Goal: Task Accomplishment & Management: Manage account settings

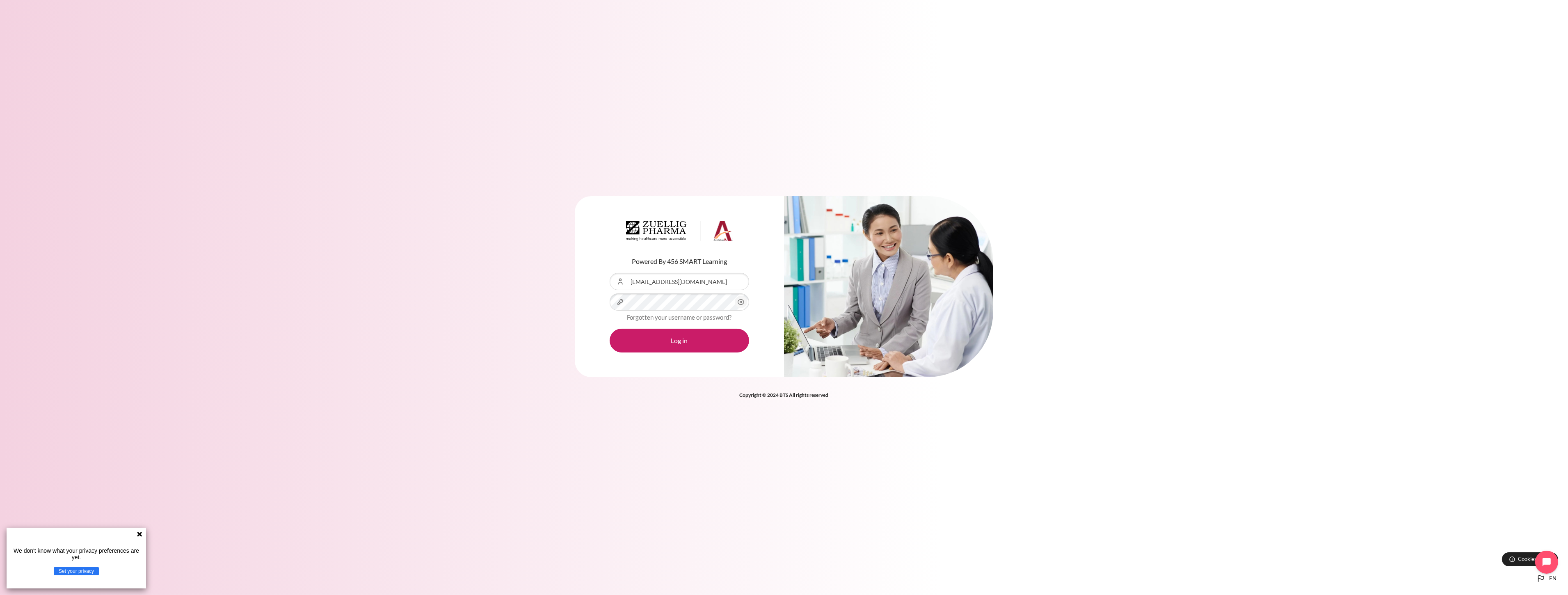
click at [610, 273] on div "Content" at bounding box center [610, 273] width 0 height 0
click at [687, 348] on button "Log in" at bounding box center [679, 340] width 139 height 24
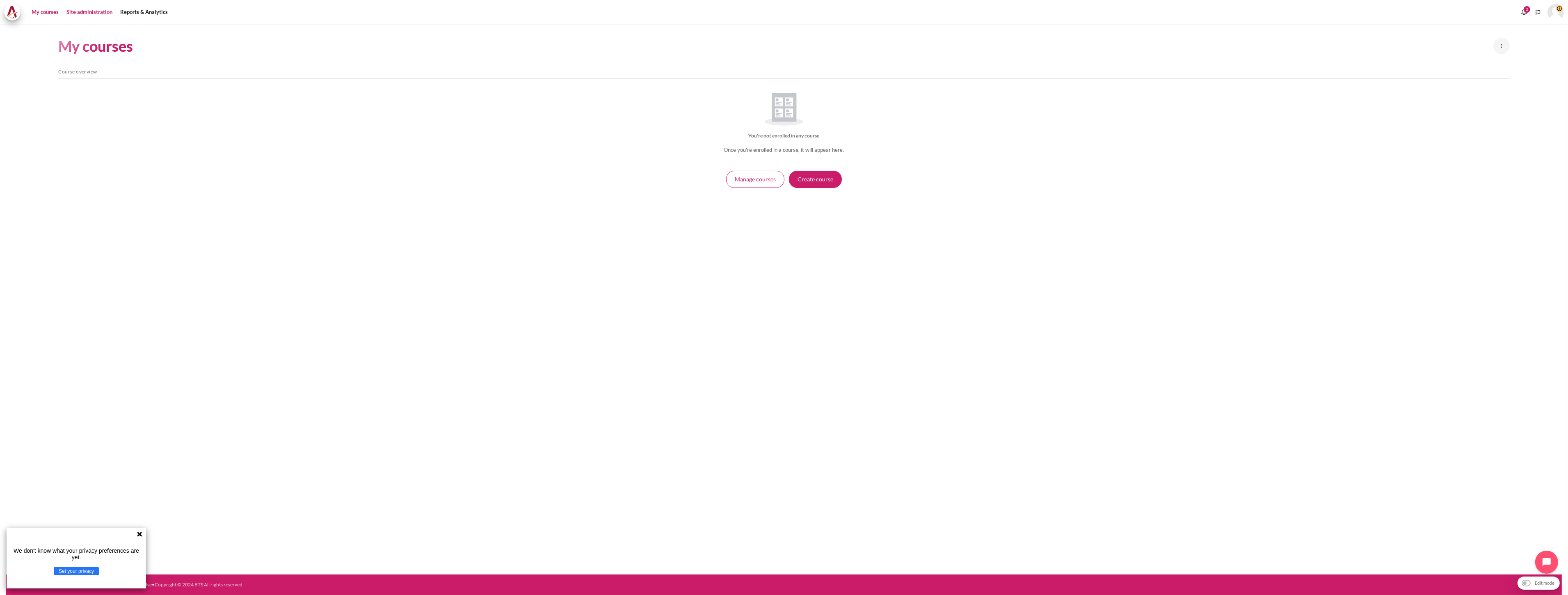
click at [77, 9] on link "Site administration" at bounding box center [89, 12] width 52 height 16
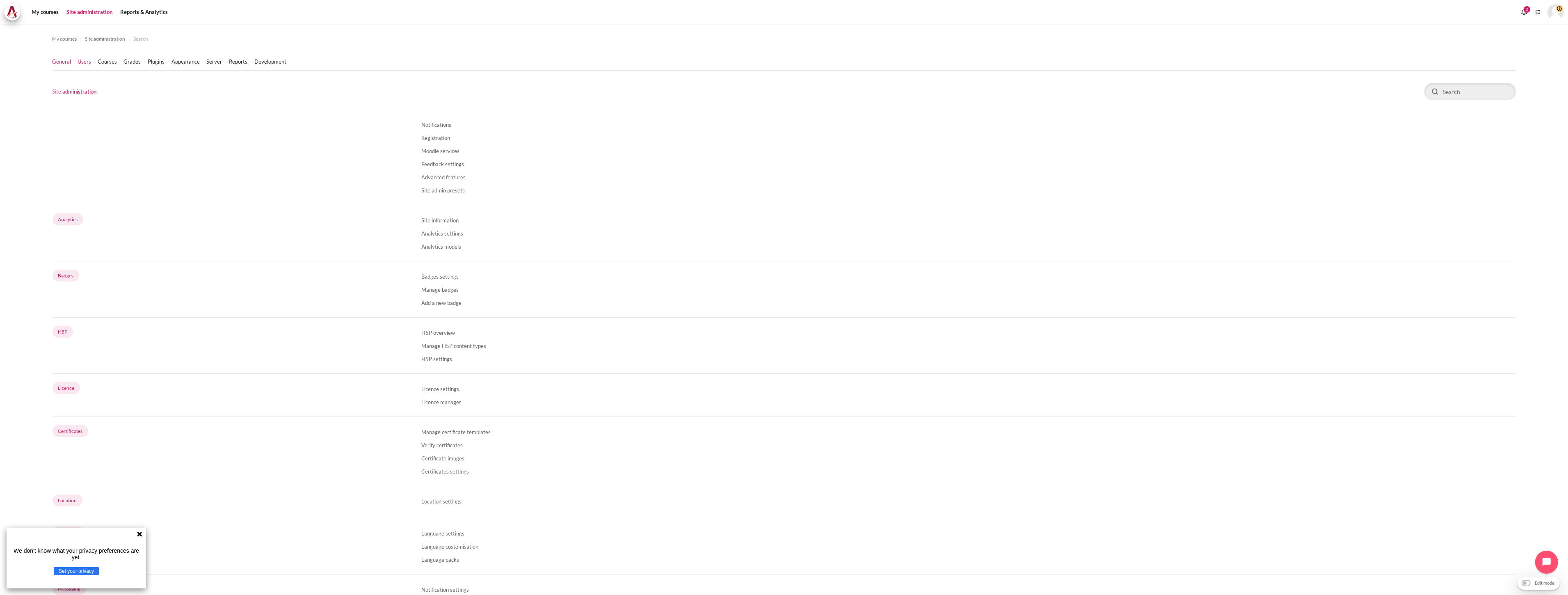
click at [88, 66] on link "Users" at bounding box center [85, 62] width 13 height 8
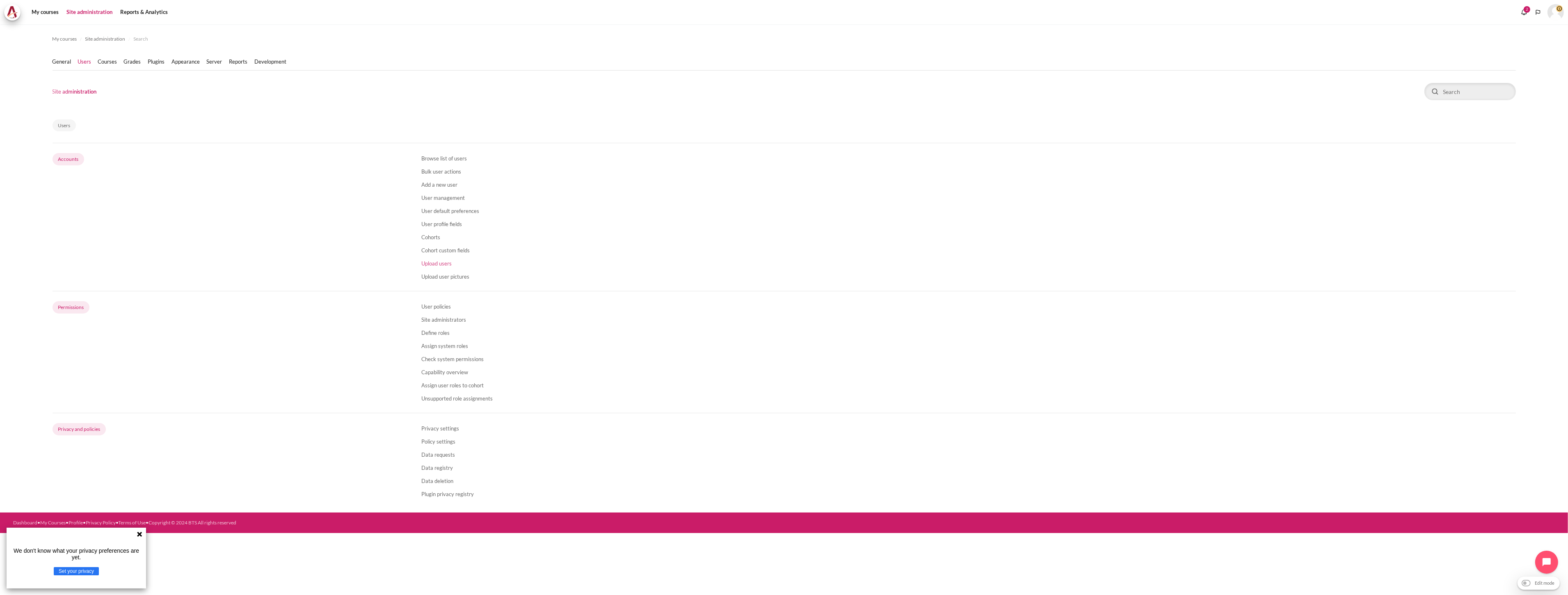
click at [450, 262] on link "Upload users" at bounding box center [436, 263] width 30 height 7
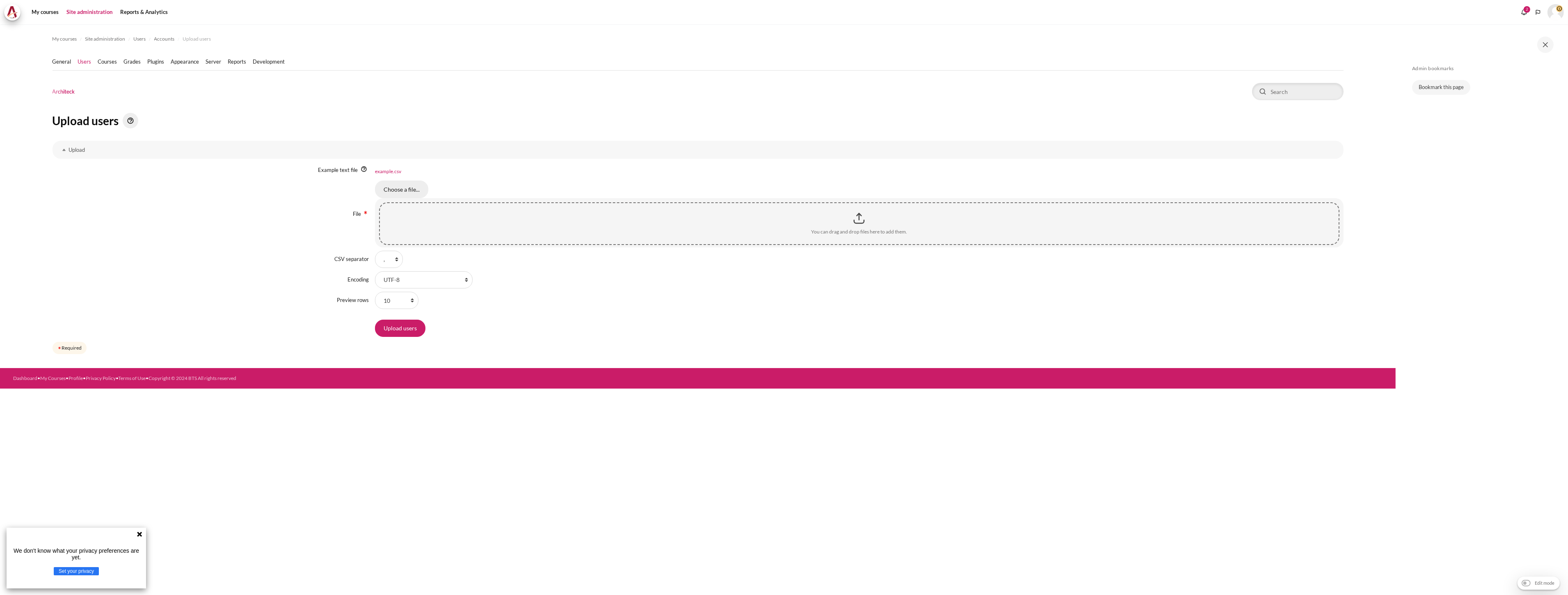
click at [390, 195] on input "Choose a file..." at bounding box center [402, 189] width 54 height 17
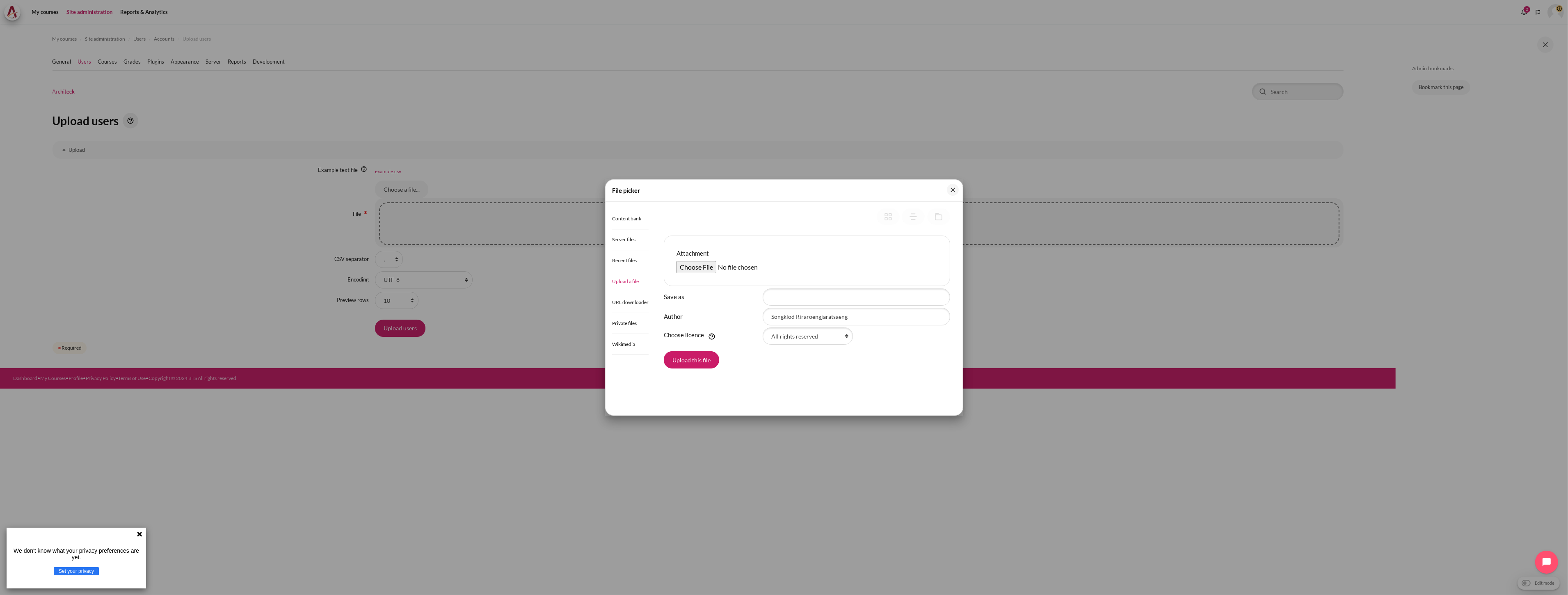
click at [689, 269] on input "Attachment" at bounding box center [739, 267] width 125 height 12
type input "C:\fakepath\Outward GoBeyond - Vietnam Market Batch 3 (8 Oct 2025) Add 2.csv"
click at [699, 357] on button "Upload this file" at bounding box center [691, 360] width 55 height 17
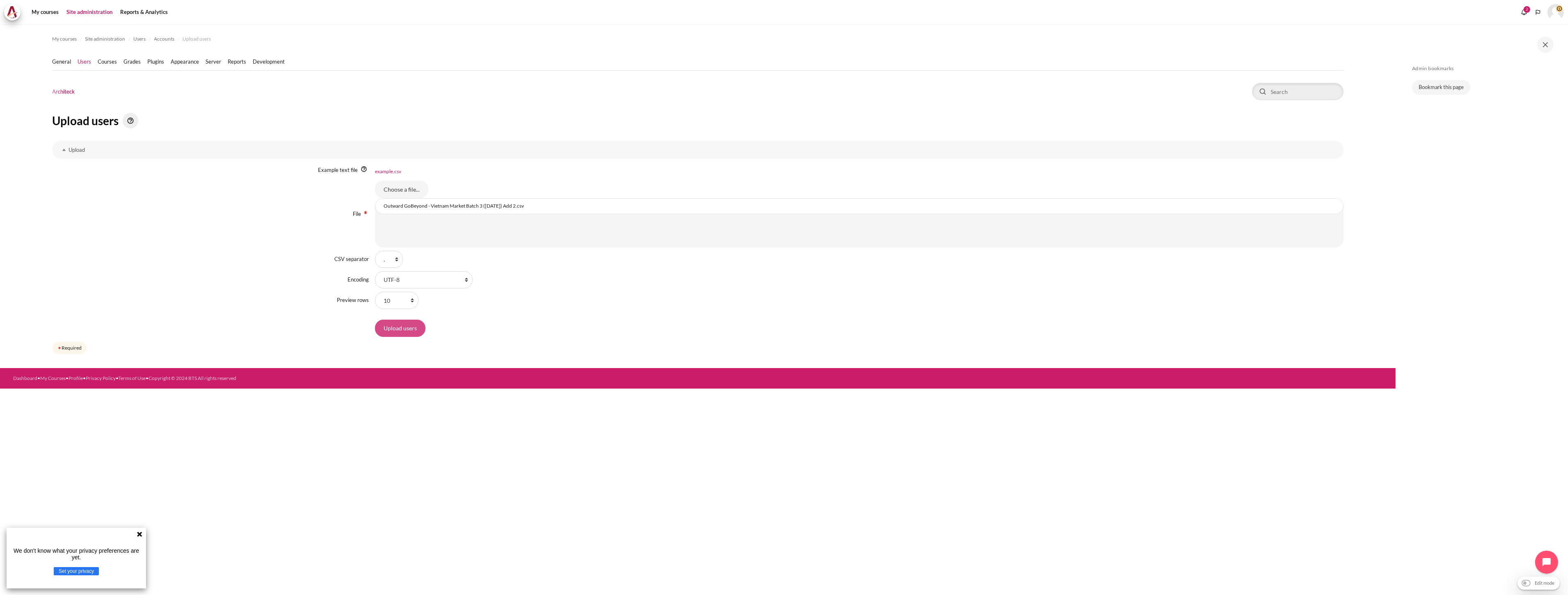
click at [412, 331] on input "Upload users" at bounding box center [400, 328] width 51 height 17
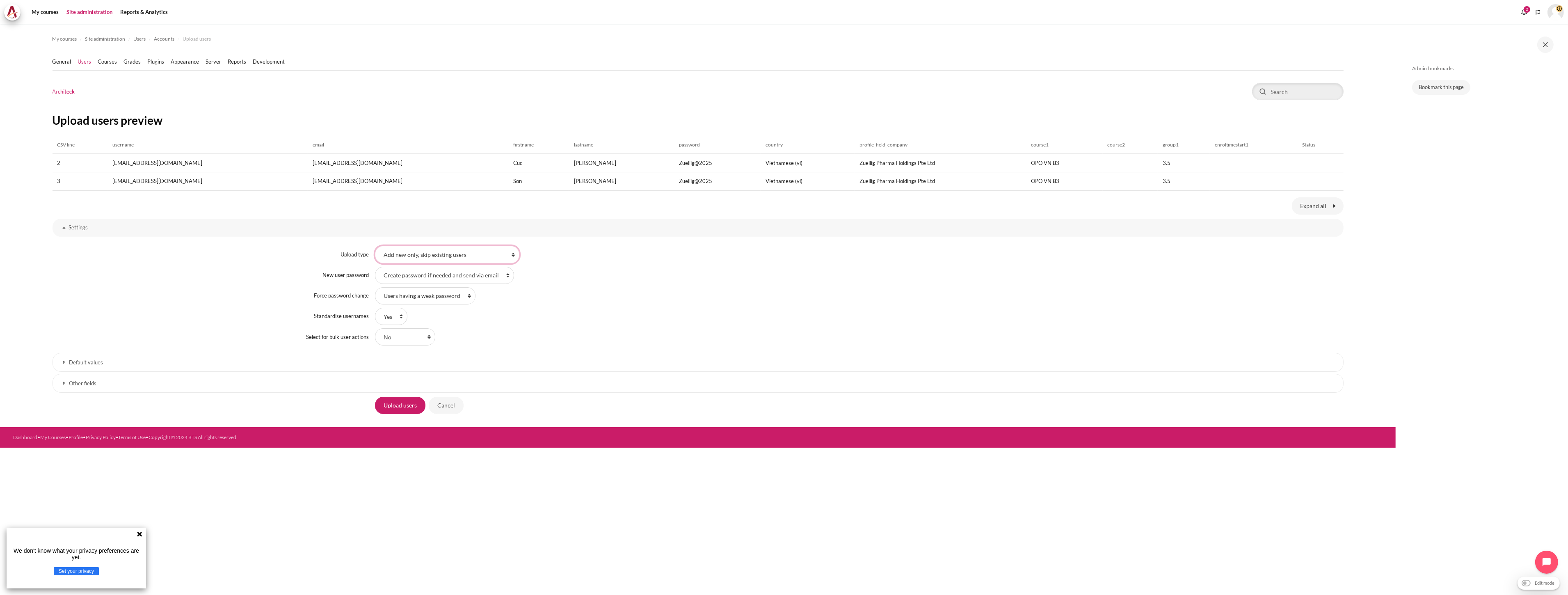
click at [458, 259] on select "Add new only, skip existing users Add all, append number to usernames if needed…" at bounding box center [447, 255] width 144 height 17
select select "2"
click at [375, 246] on select "Add new only, skip existing users Add all, append number to usernames if needed…" at bounding box center [447, 255] width 144 height 17
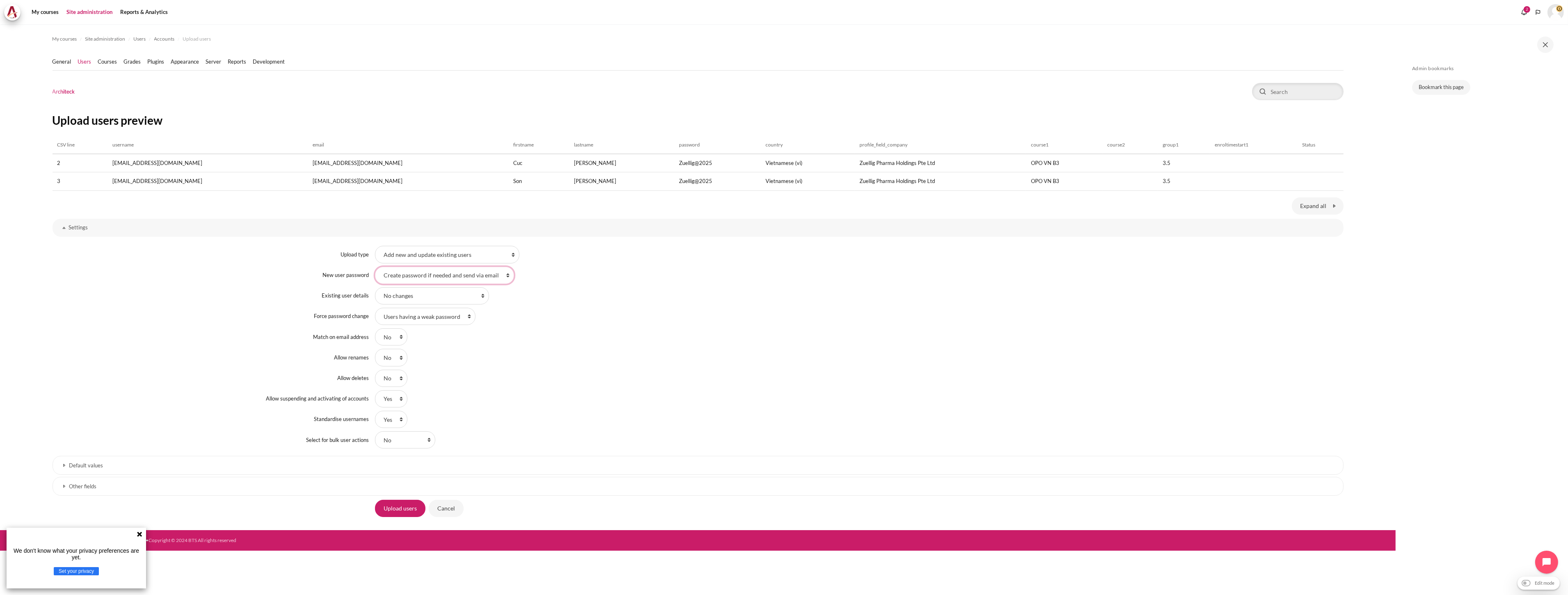
click at [416, 273] on select "Field required in file Create password if needed and send via email" at bounding box center [444, 275] width 139 height 17
select select "0"
click at [375, 267] on select "Field required in file Create password if needed and send via email" at bounding box center [444, 275] width 139 height 17
click at [421, 294] on select "No changes Override with file Override with file and defaults Fill in missing f…" at bounding box center [432, 296] width 114 height 17
select select "1"
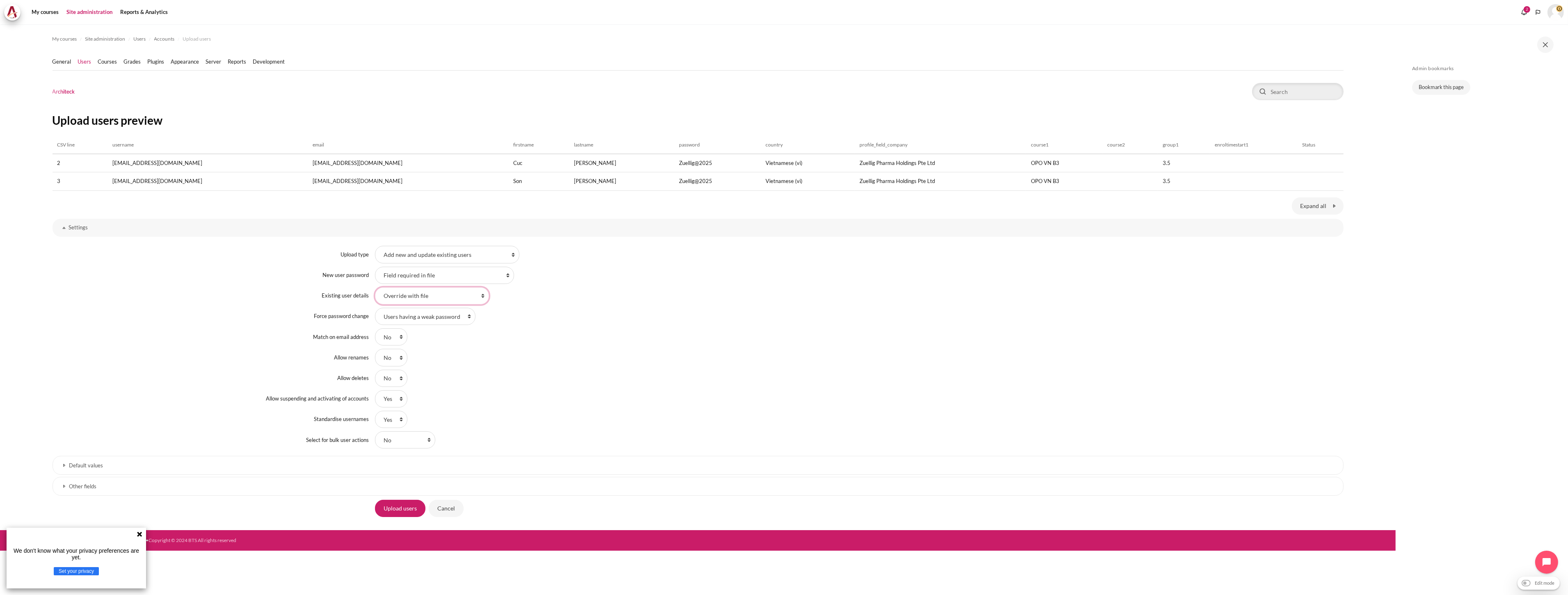
click at [375, 287] on select "No changes Override with file Override with file and defaults Fill in missing f…" at bounding box center [432, 296] width 114 height 17
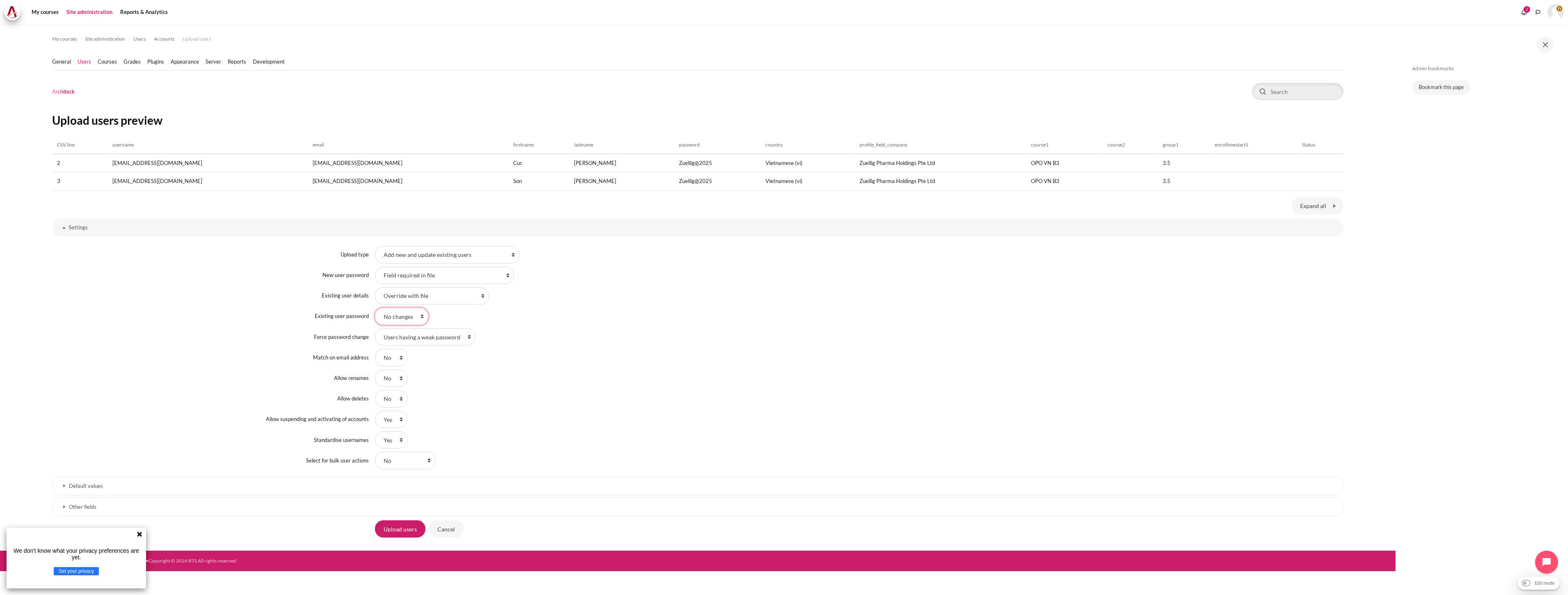
click at [411, 317] on select "No changes Update" at bounding box center [402, 316] width 54 height 17
click at [522, 332] on div "Users having a weak password None All" at bounding box center [859, 337] width 968 height 17
click at [433, 329] on select "Users having a weak password None All" at bounding box center [425, 337] width 100 height 17
select select "2"
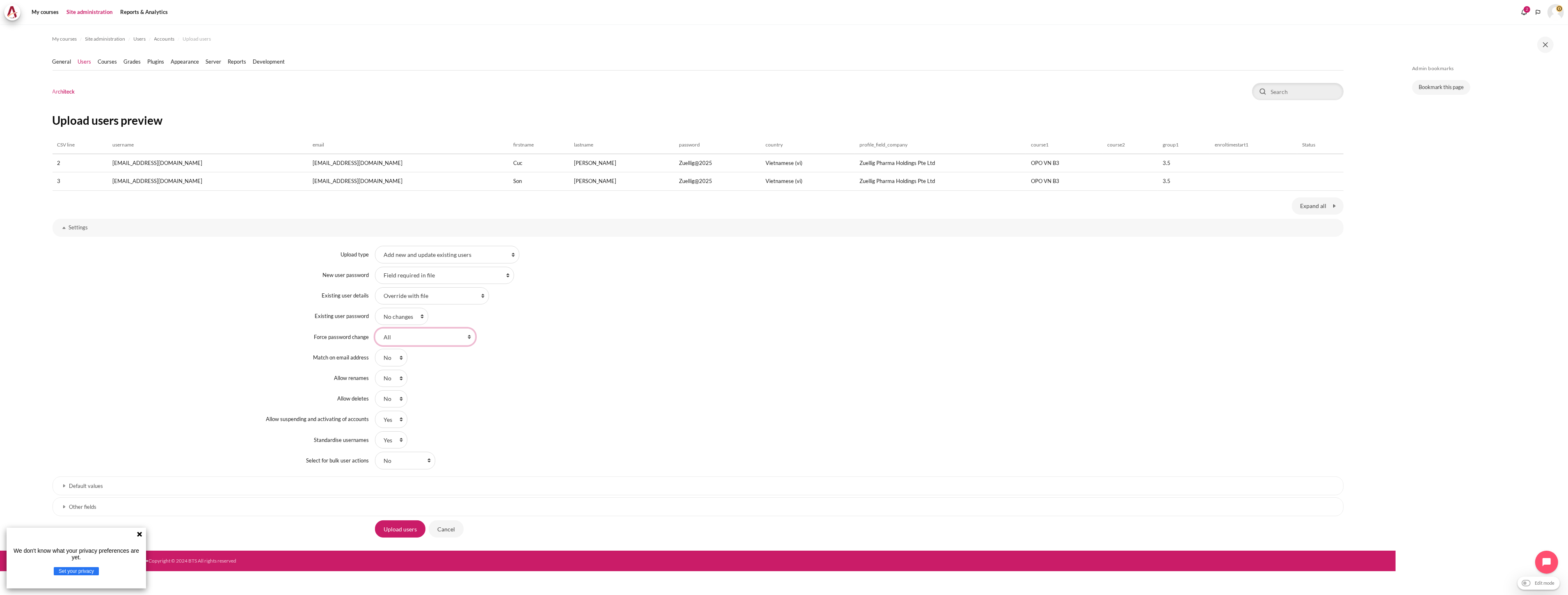
click at [375, 328] on select "Users having a weak password None All" at bounding box center [425, 337] width 100 height 17
click at [765, 309] on div "No changes Update" at bounding box center [859, 316] width 968 height 17
click at [404, 527] on input "Upload users" at bounding box center [400, 529] width 51 height 17
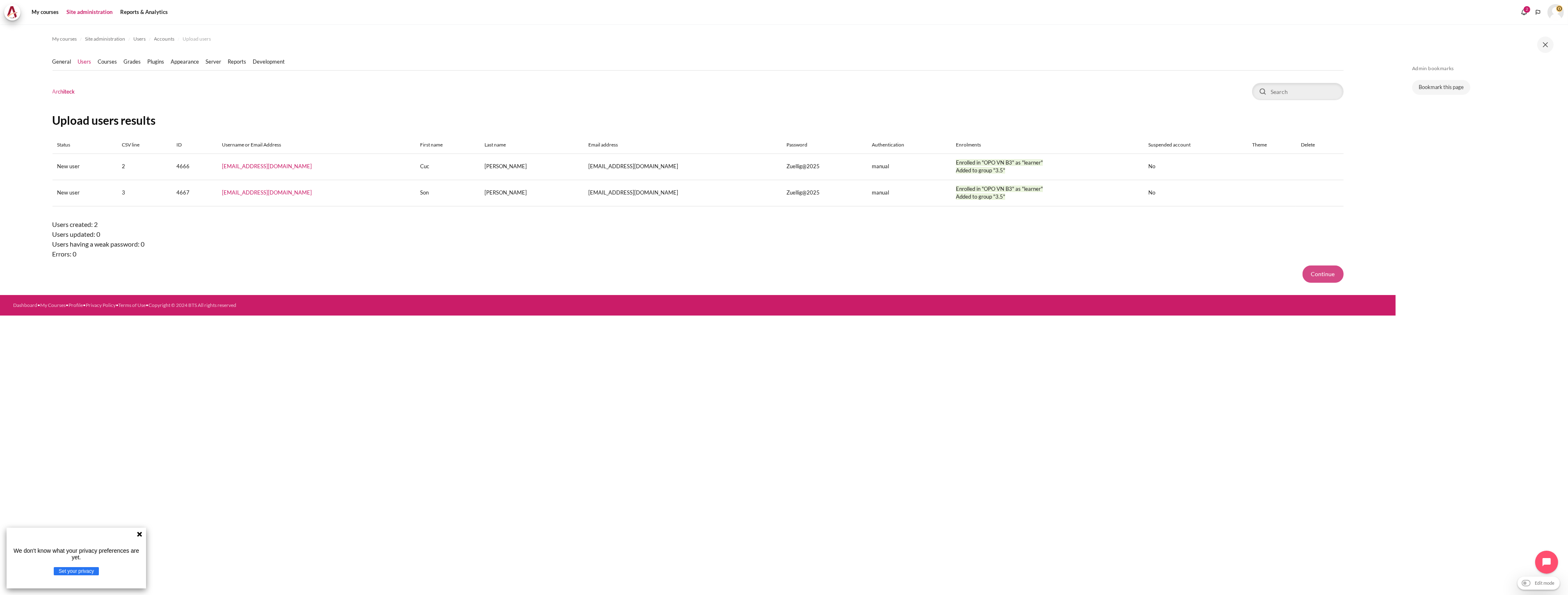
click at [1334, 272] on button "Continue" at bounding box center [1323, 274] width 41 height 17
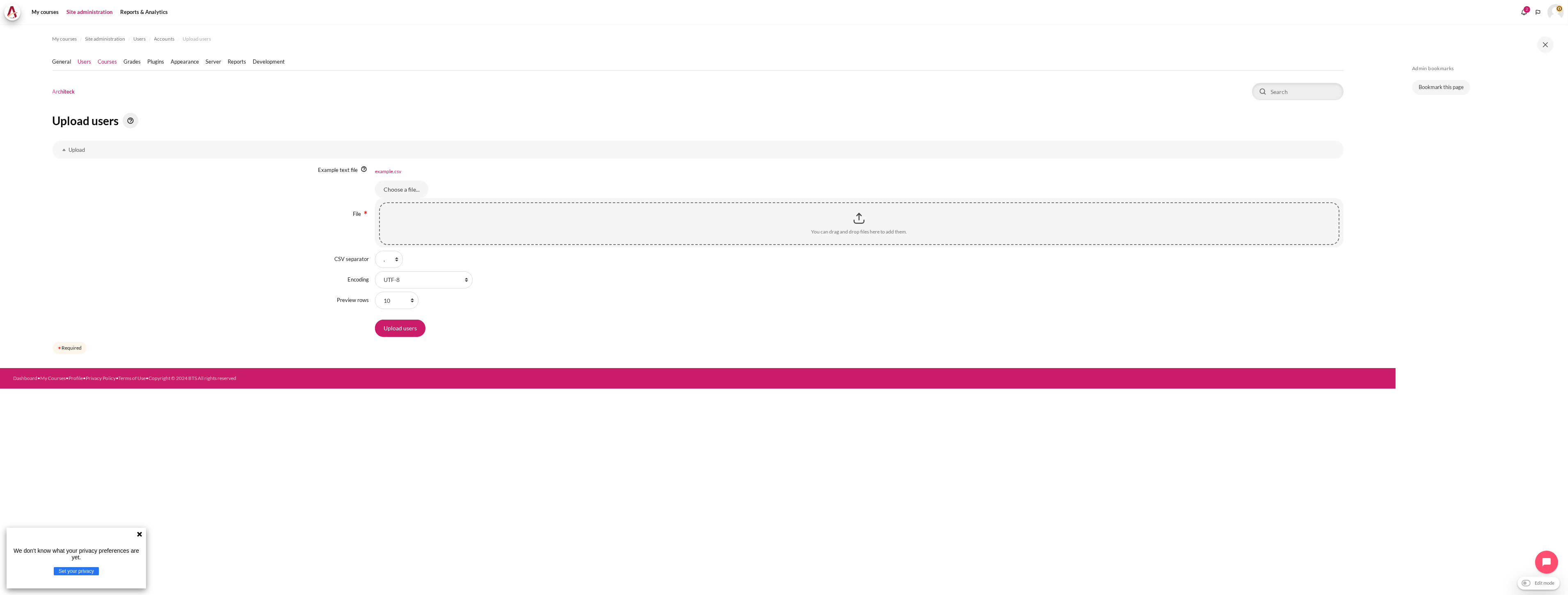
drag, startPoint x: 96, startPoint y: 63, endPoint x: 105, endPoint y: 60, distance: 9.5
click at [96, 63] on li "Users" at bounding box center [88, 62] width 20 height 8
click at [108, 60] on link "Courses" at bounding box center [108, 62] width 19 height 8
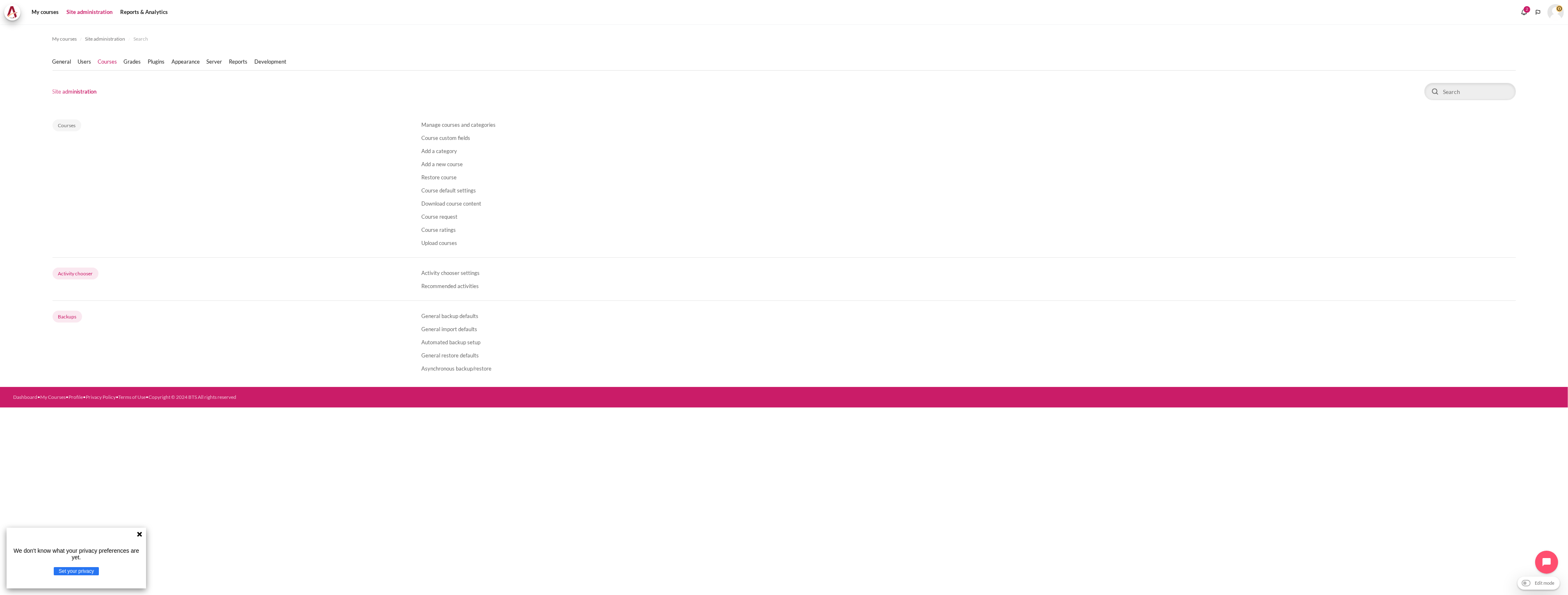
click at [110, 60] on link "Courses" at bounding box center [108, 62] width 19 height 8
click at [98, 63] on link "Courses" at bounding box center [108, 62] width 19 height 8
click at [474, 124] on link "Manage courses and categories" at bounding box center [458, 125] width 74 height 7
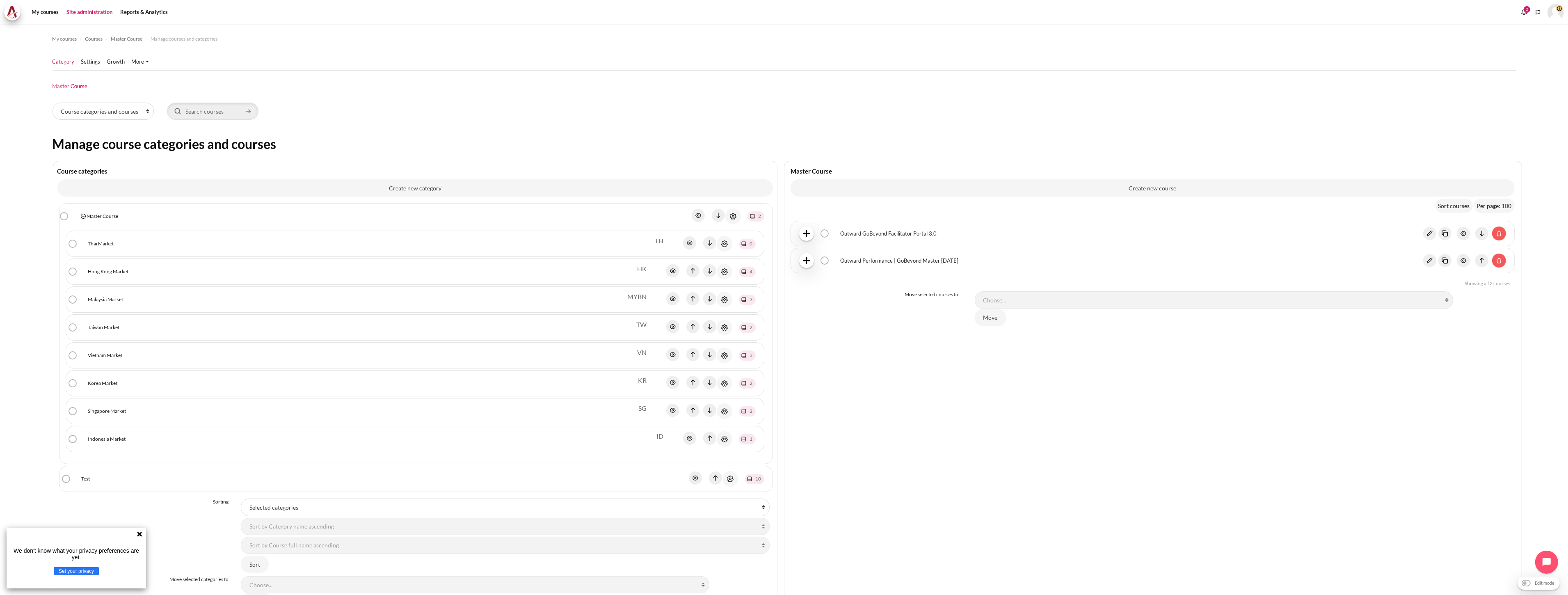
click at [113, 352] on link "Vietnam Market" at bounding box center [105, 356] width 35 height 7
click at [928, 290] on link "Outward GoBeyond - Vietnam Market Batch 1 (Apr 2025)" at bounding box center [1131, 287] width 583 height 8
click at [943, 234] on link "Outward GoBeyond - Vietnam Market Batch 3 ([DATE])" at bounding box center [1132, 233] width 583 height 8
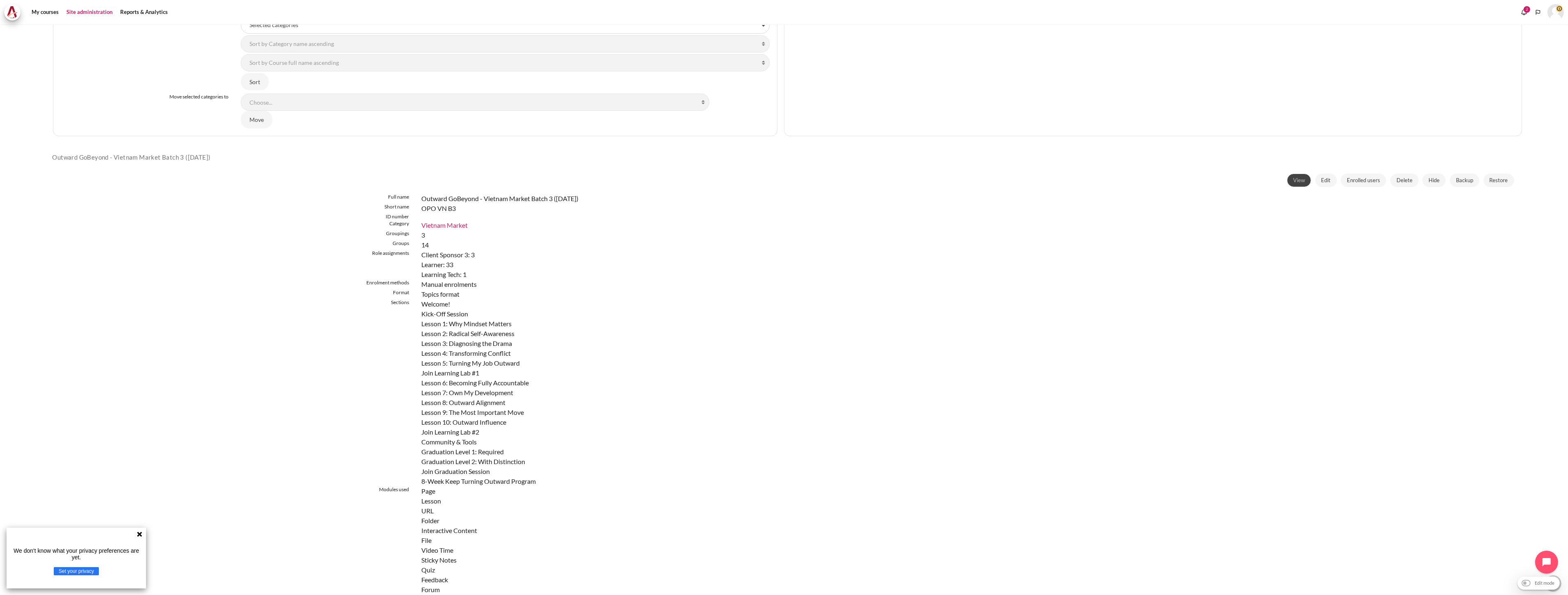
scroll to position [445, 0]
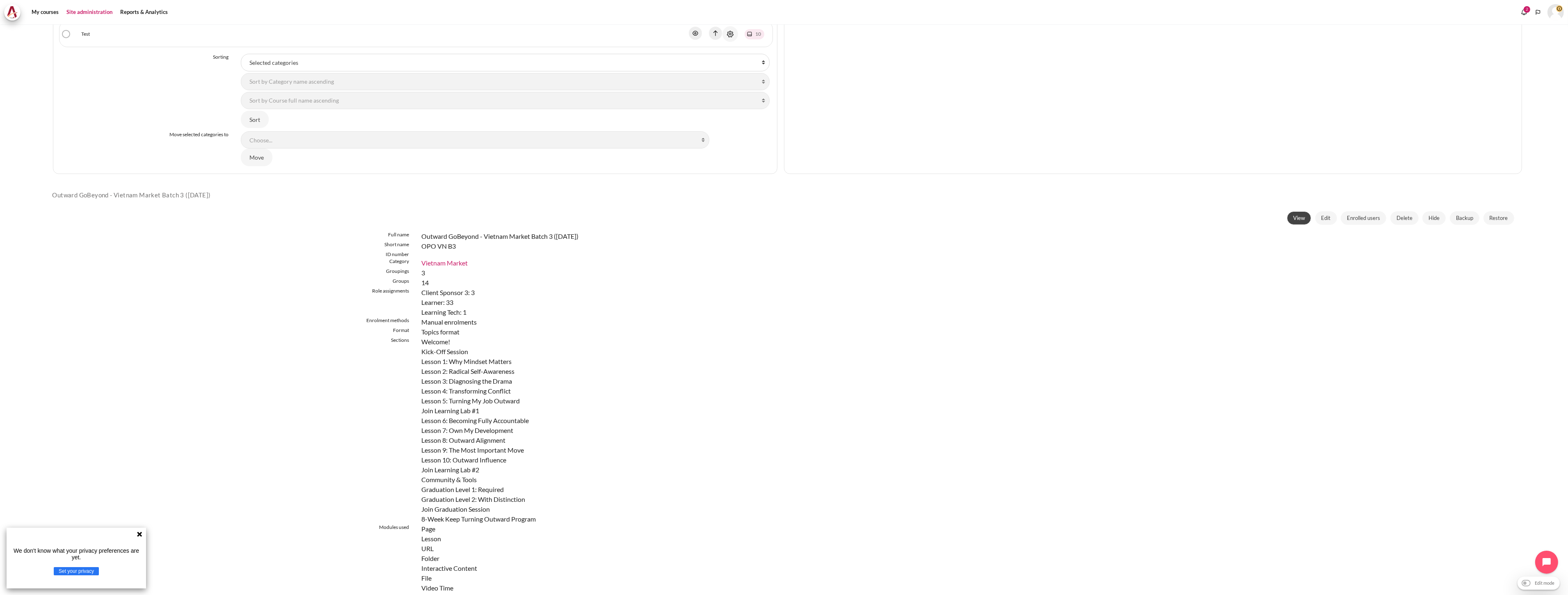
click at [1289, 214] on link "View" at bounding box center [1299, 218] width 24 height 14
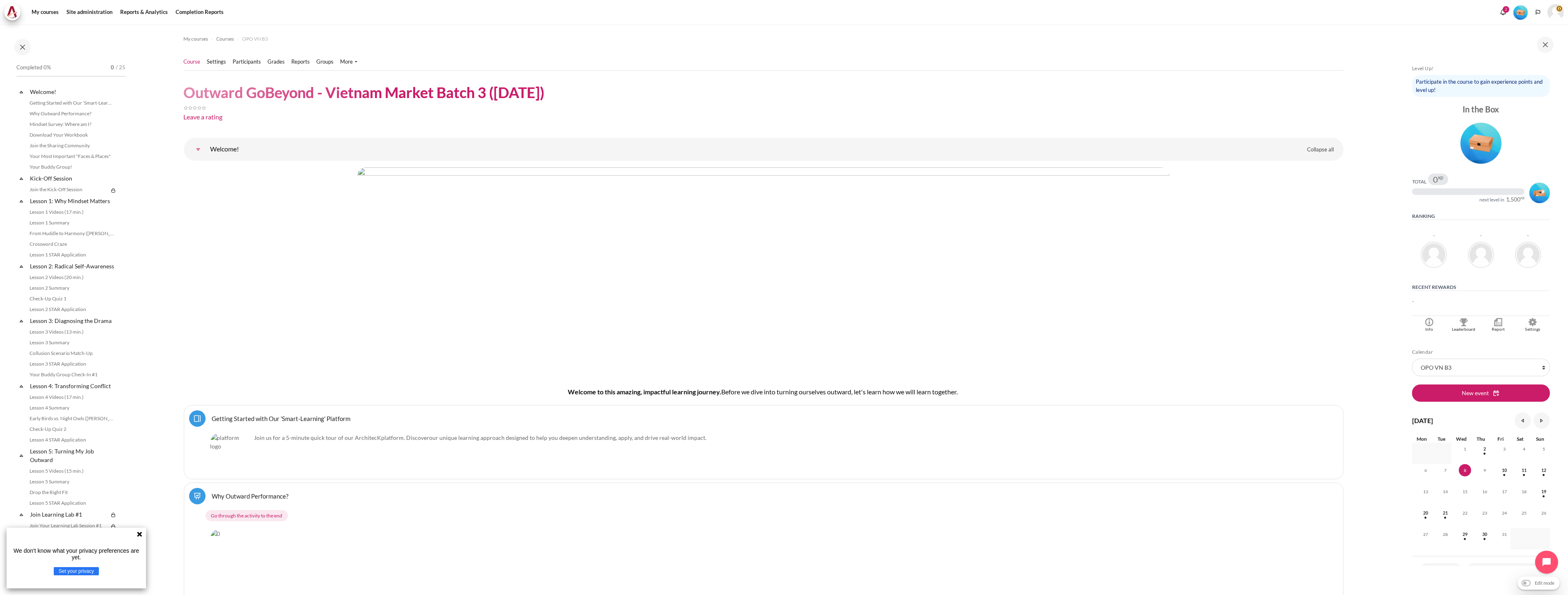
click at [561, 32] on ol "My courses Courses OPO VN B3" at bounding box center [763, 39] width 1160 height 13
click at [245, 59] on link "Participants" at bounding box center [247, 62] width 29 height 8
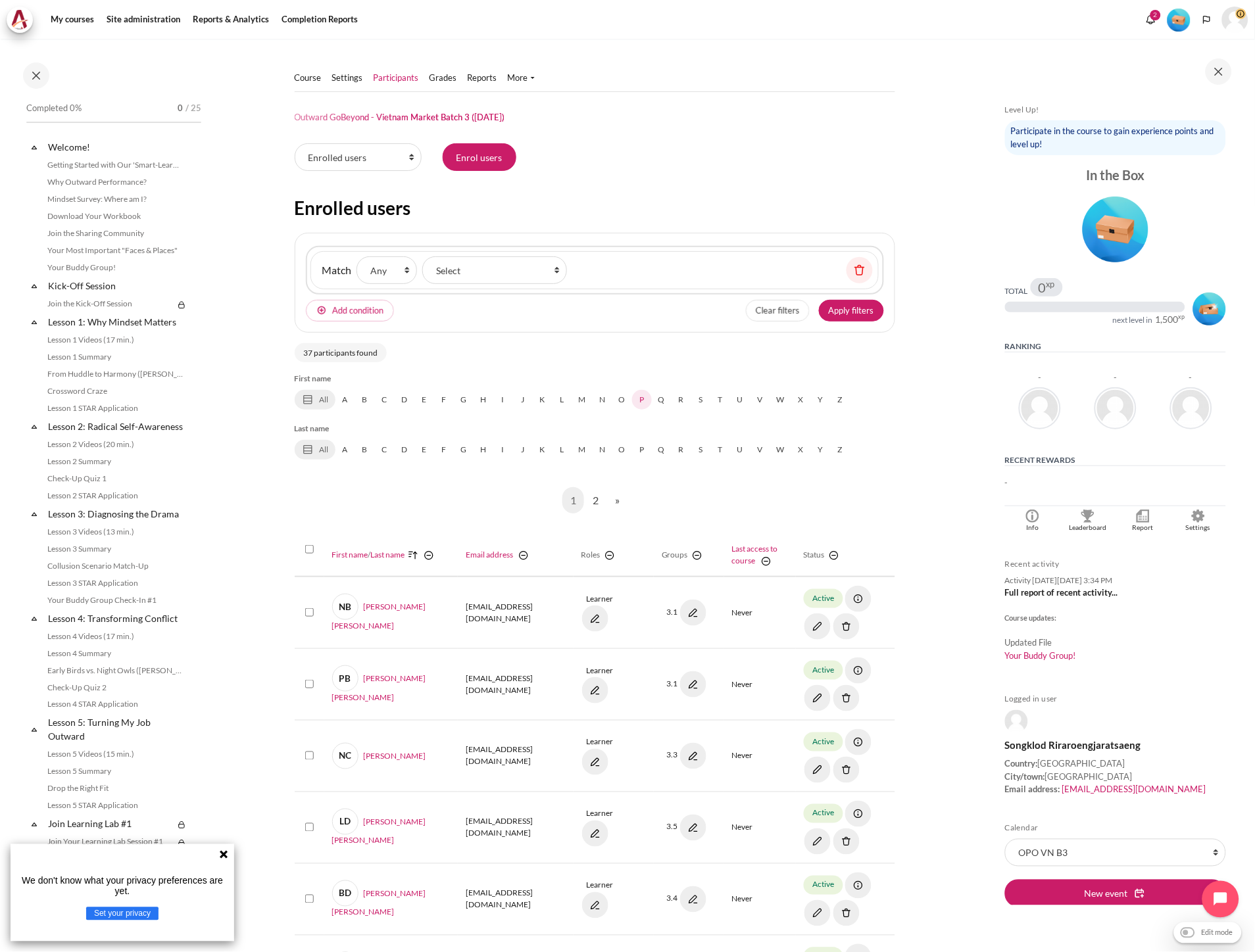
click at [639, 403] on link "P" at bounding box center [642, 400] width 20 height 20
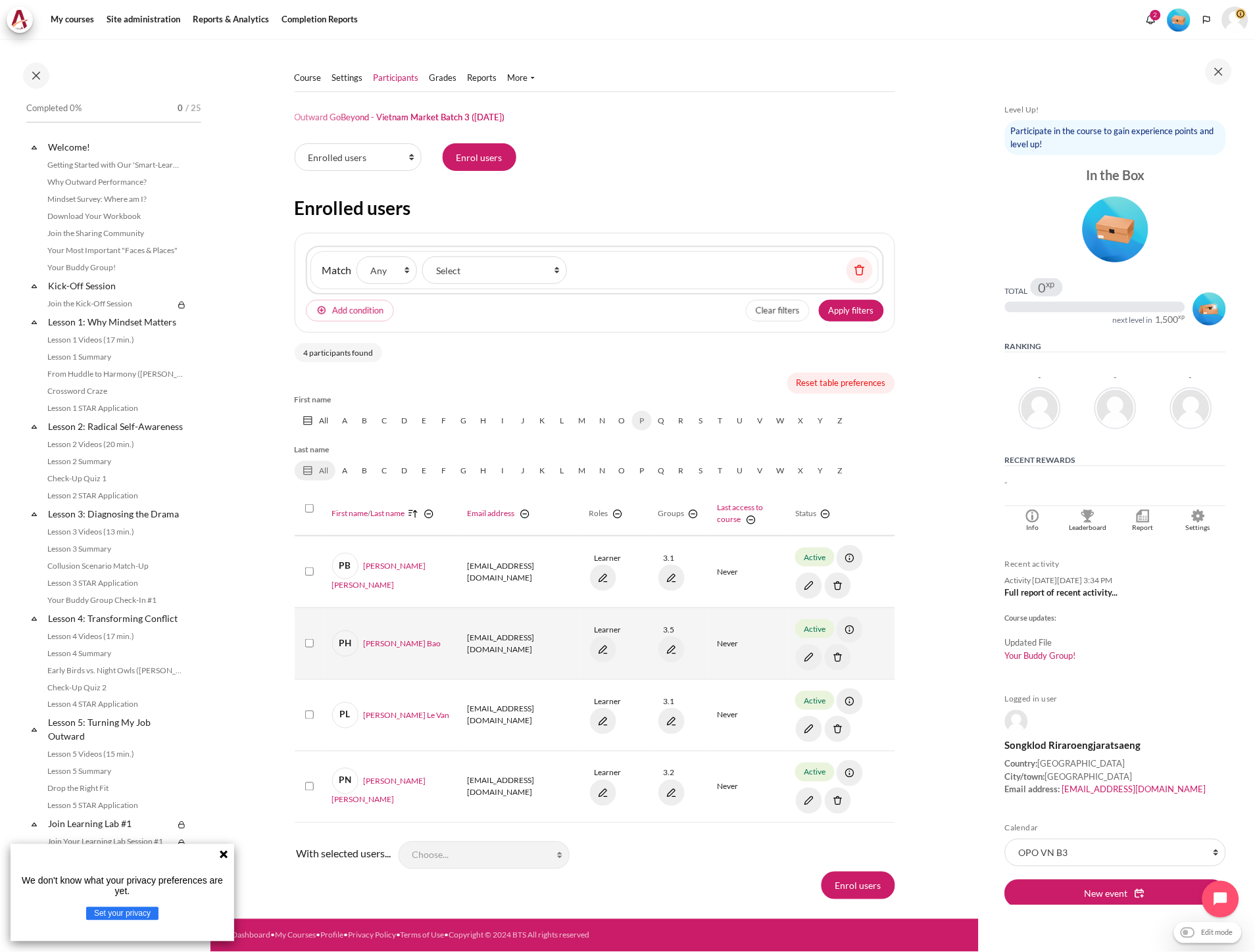
click at [825, 660] on img "Content" at bounding box center [837, 657] width 26 height 26
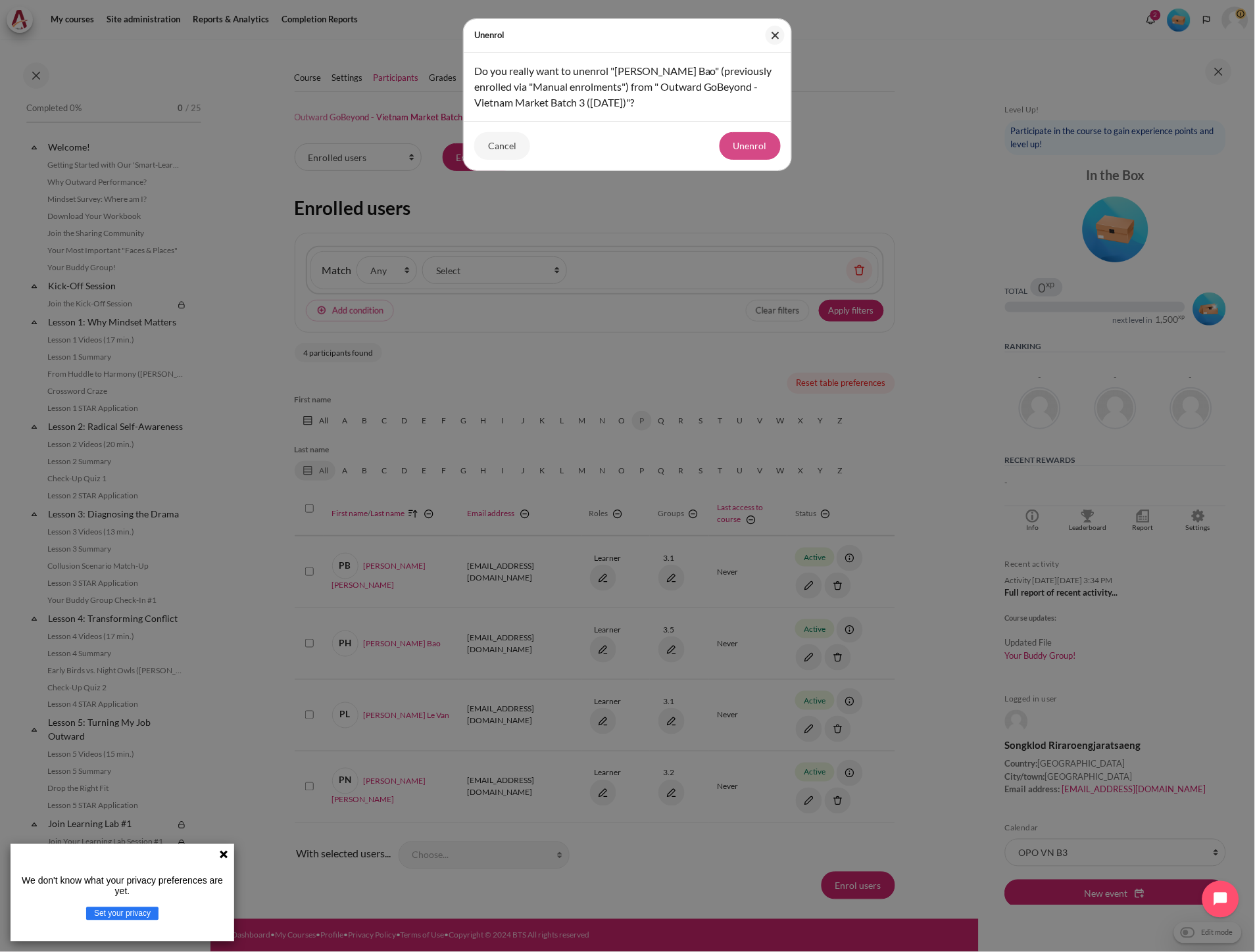
click at [758, 151] on button "Unenrol" at bounding box center [749, 145] width 61 height 27
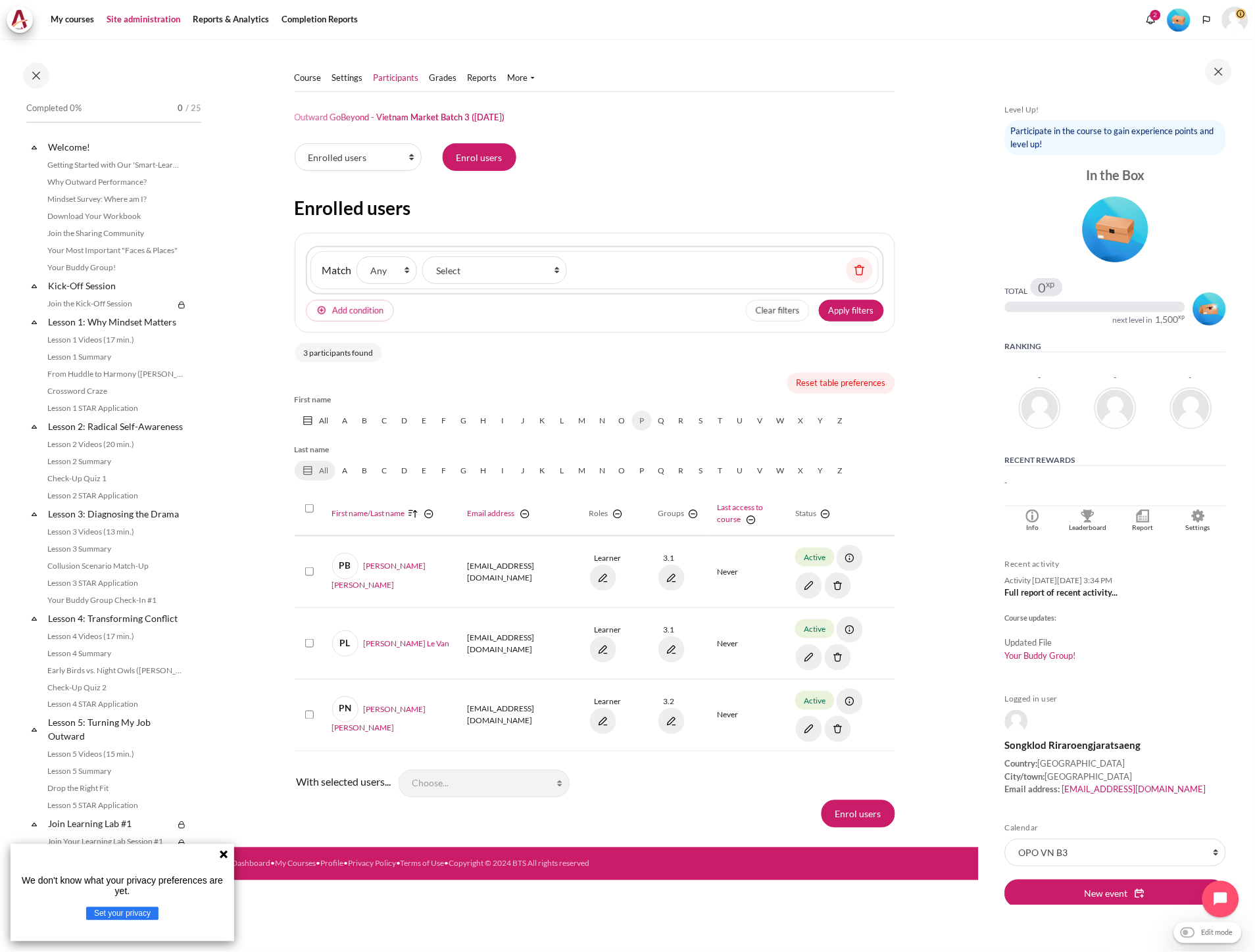
click at [146, 27] on link "Site administration" at bounding box center [142, 20] width 83 height 26
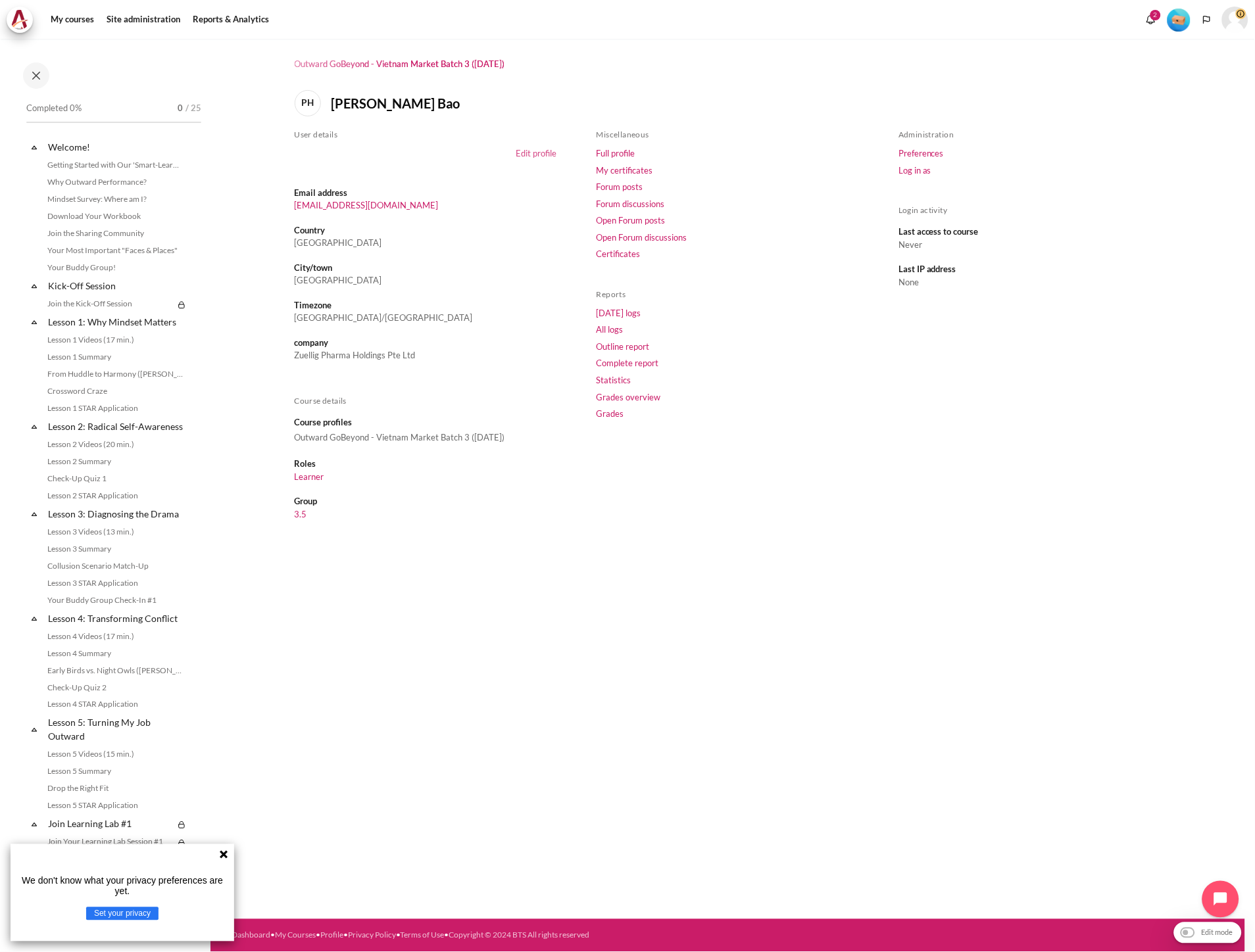
click at [528, 155] on link "Edit profile" at bounding box center [537, 153] width 41 height 11
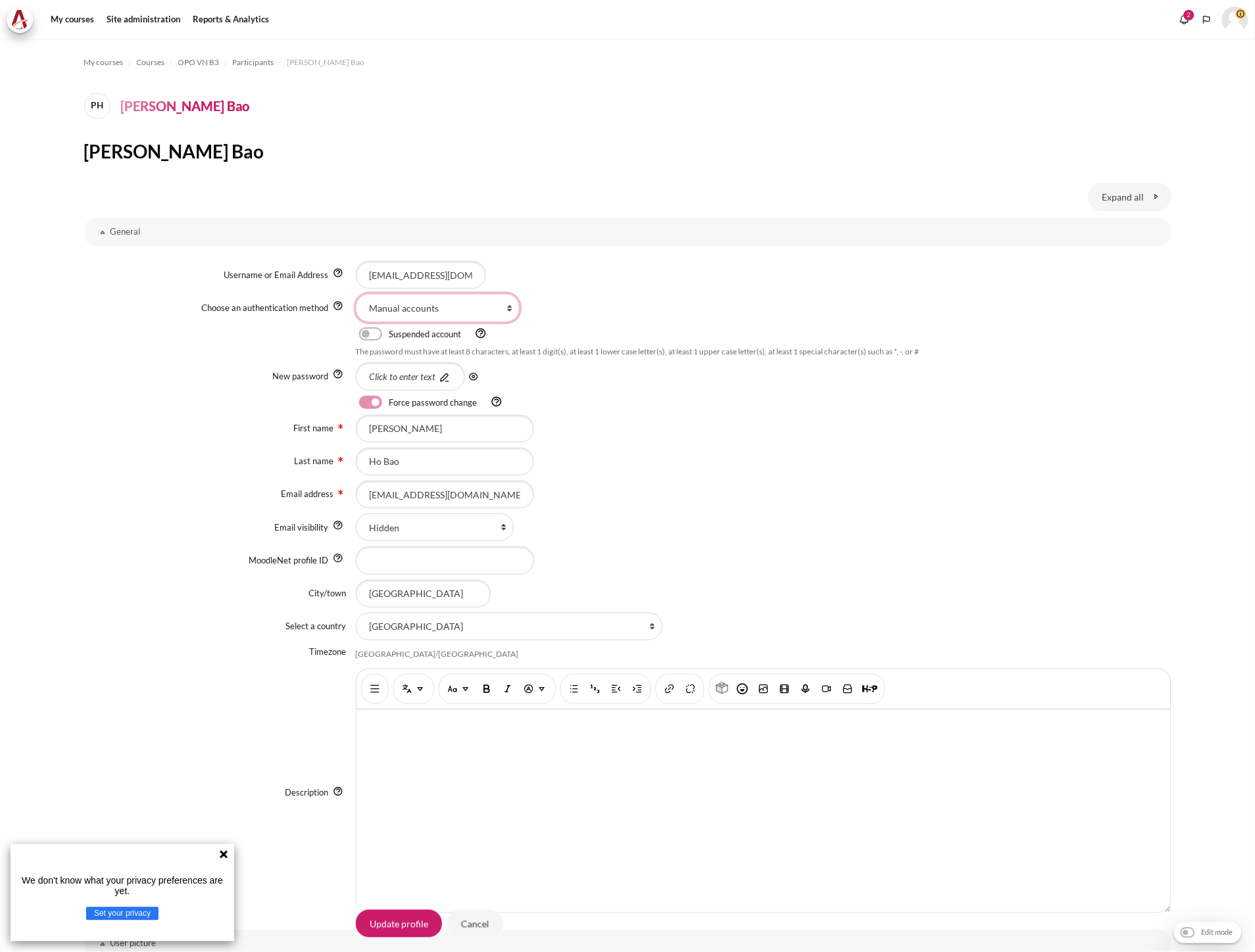
click at [487, 313] on select "Email-based self-registration LTI Manual accounts No login CAS server (SSO) Ext…" at bounding box center [438, 307] width 164 height 27
click at [935, 520] on div "Hidden Visible to everyone Visible to course participants" at bounding box center [764, 527] width 816 height 27
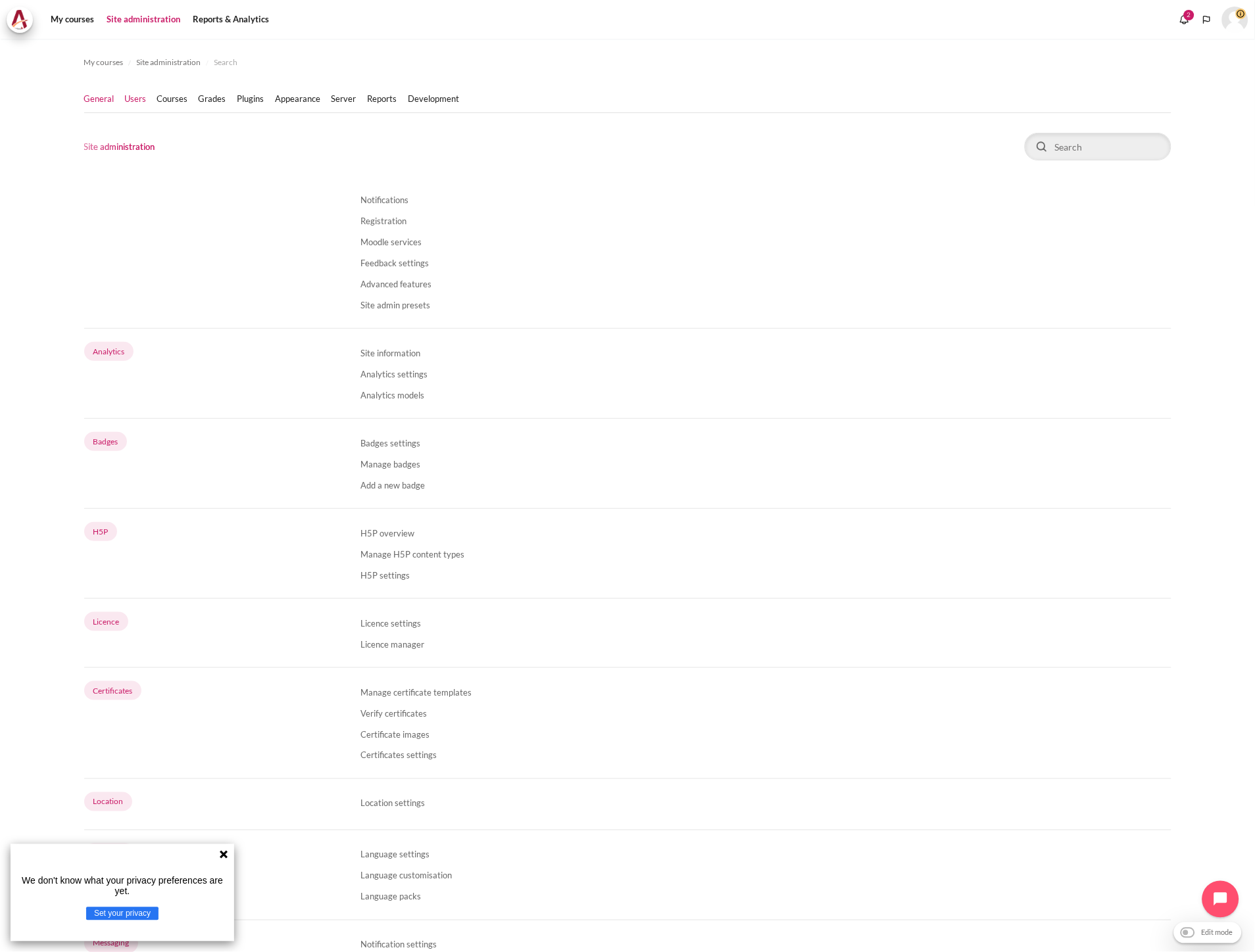
click at [143, 96] on link "Users" at bounding box center [136, 99] width 21 height 13
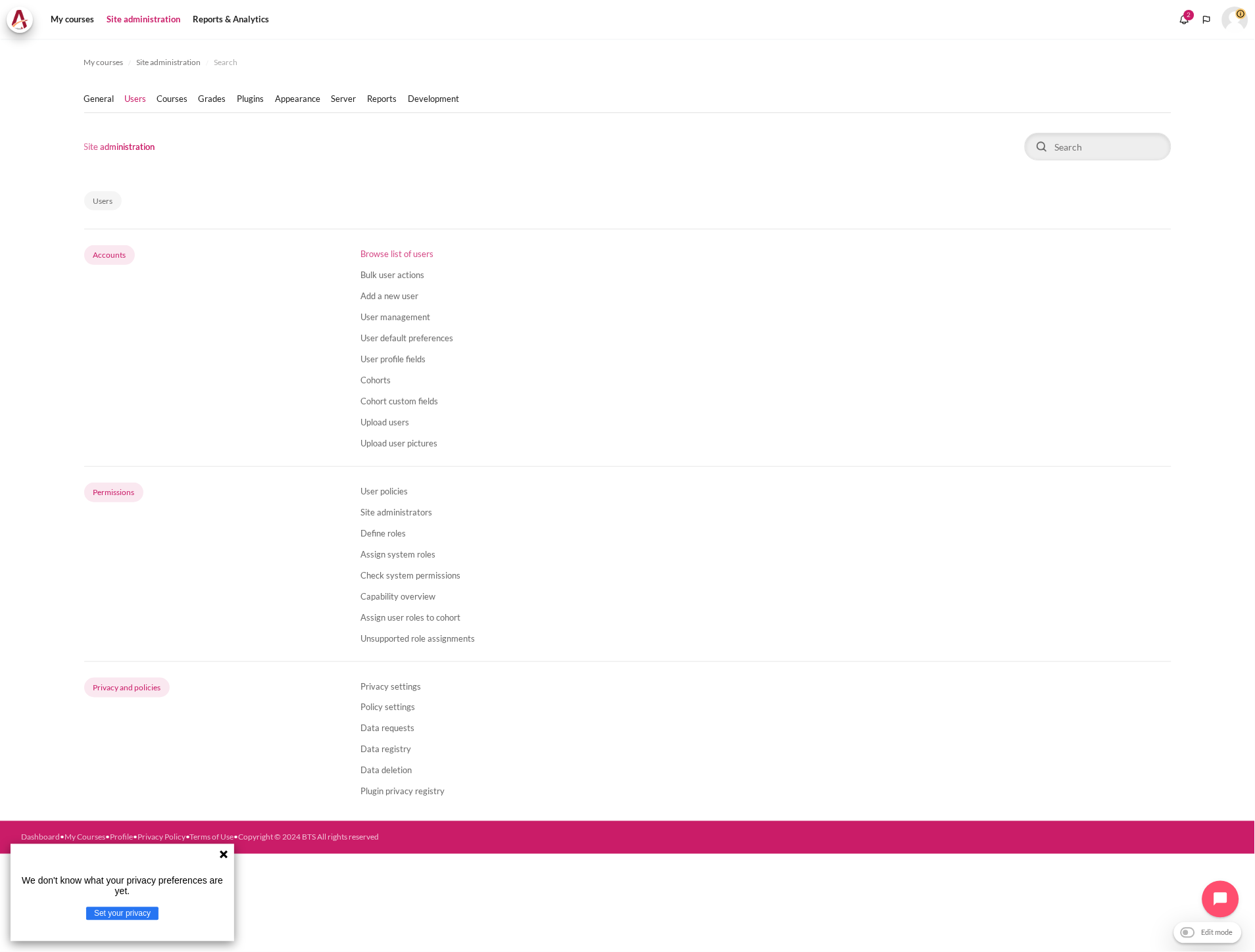
click at [405, 249] on link "Browse list of users" at bounding box center [396, 254] width 73 height 11
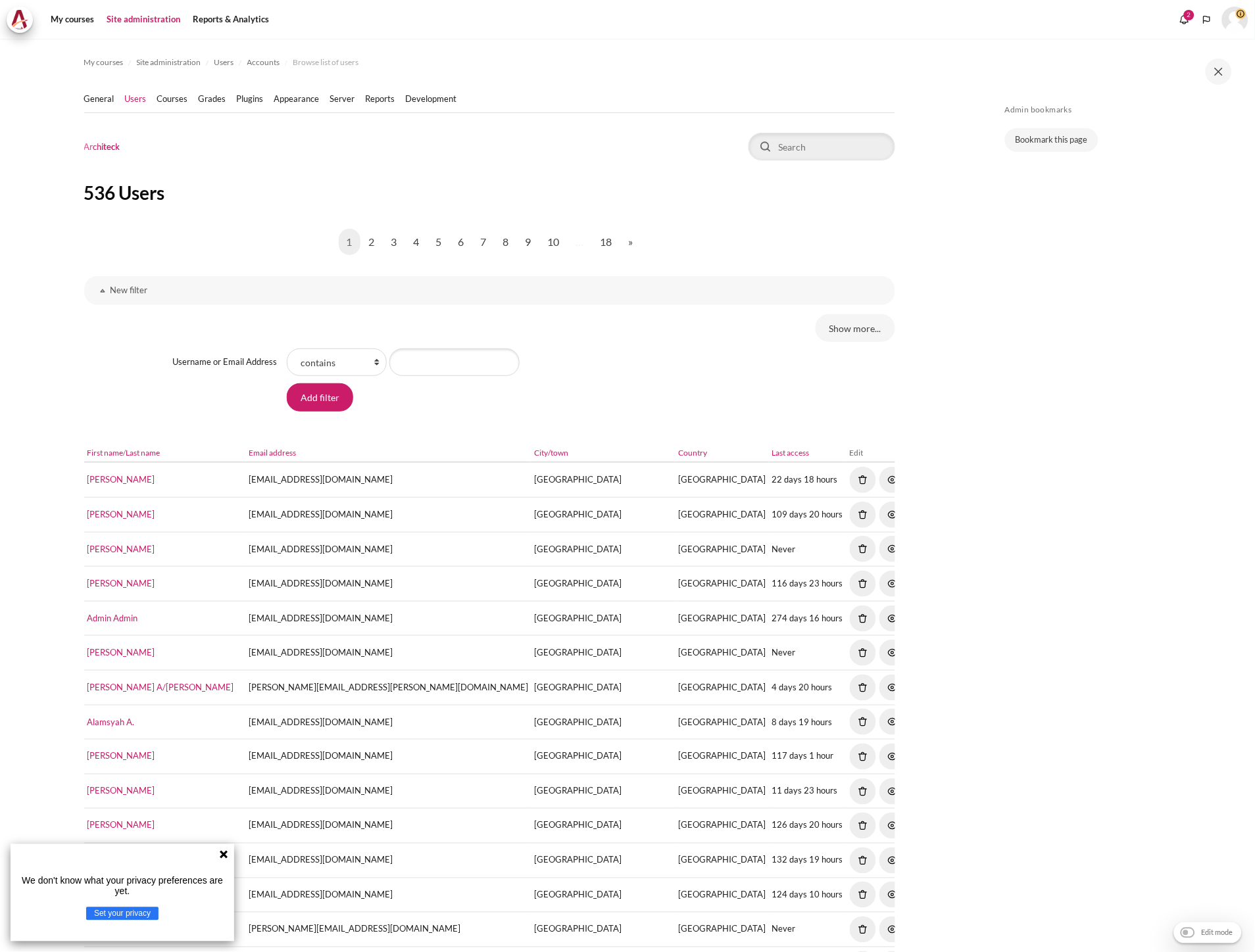
click at [407, 328] on div "Show more..." at bounding box center [489, 328] width 811 height 27
click at [420, 358] on input "Username or Email Address value" at bounding box center [454, 362] width 130 height 27
paste input "[EMAIL_ADDRESS][DOMAIN_NAME]"
type input "[EMAIL_ADDRESS][DOMAIN_NAME]"
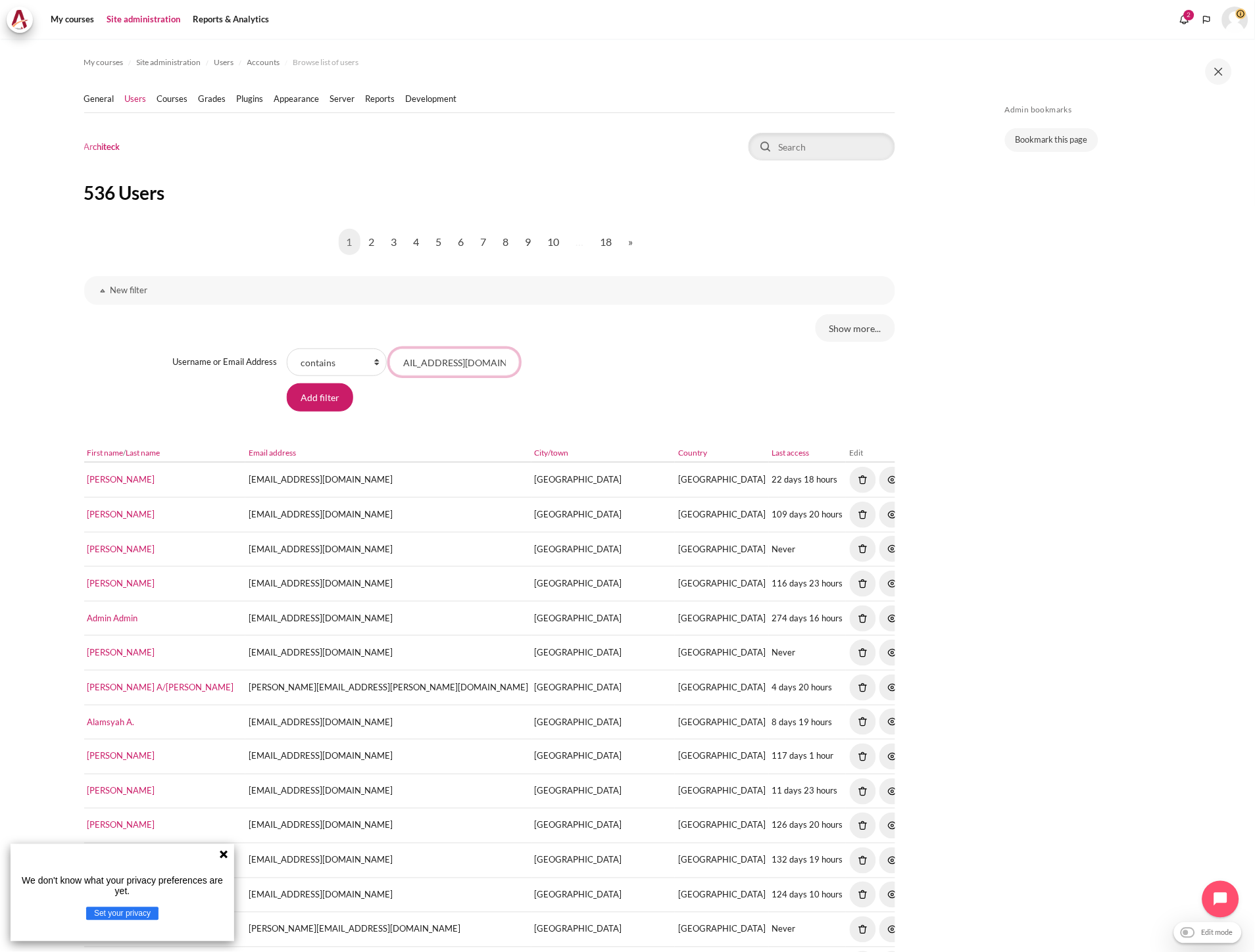
click at [287, 383] on input "Add filter" at bounding box center [320, 397] width 66 height 27
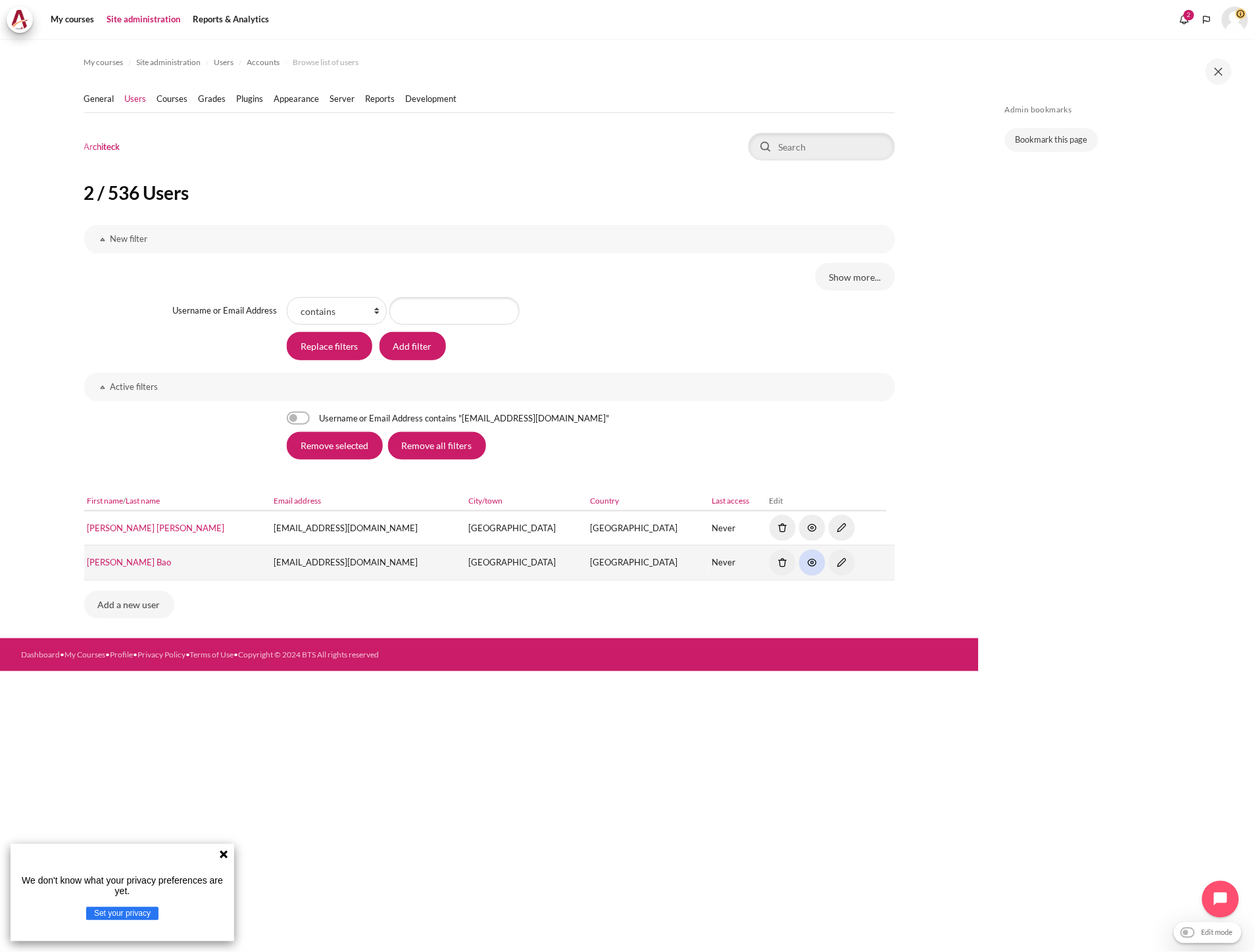
click at [799, 564] on img "Content" at bounding box center [812, 562] width 26 height 26
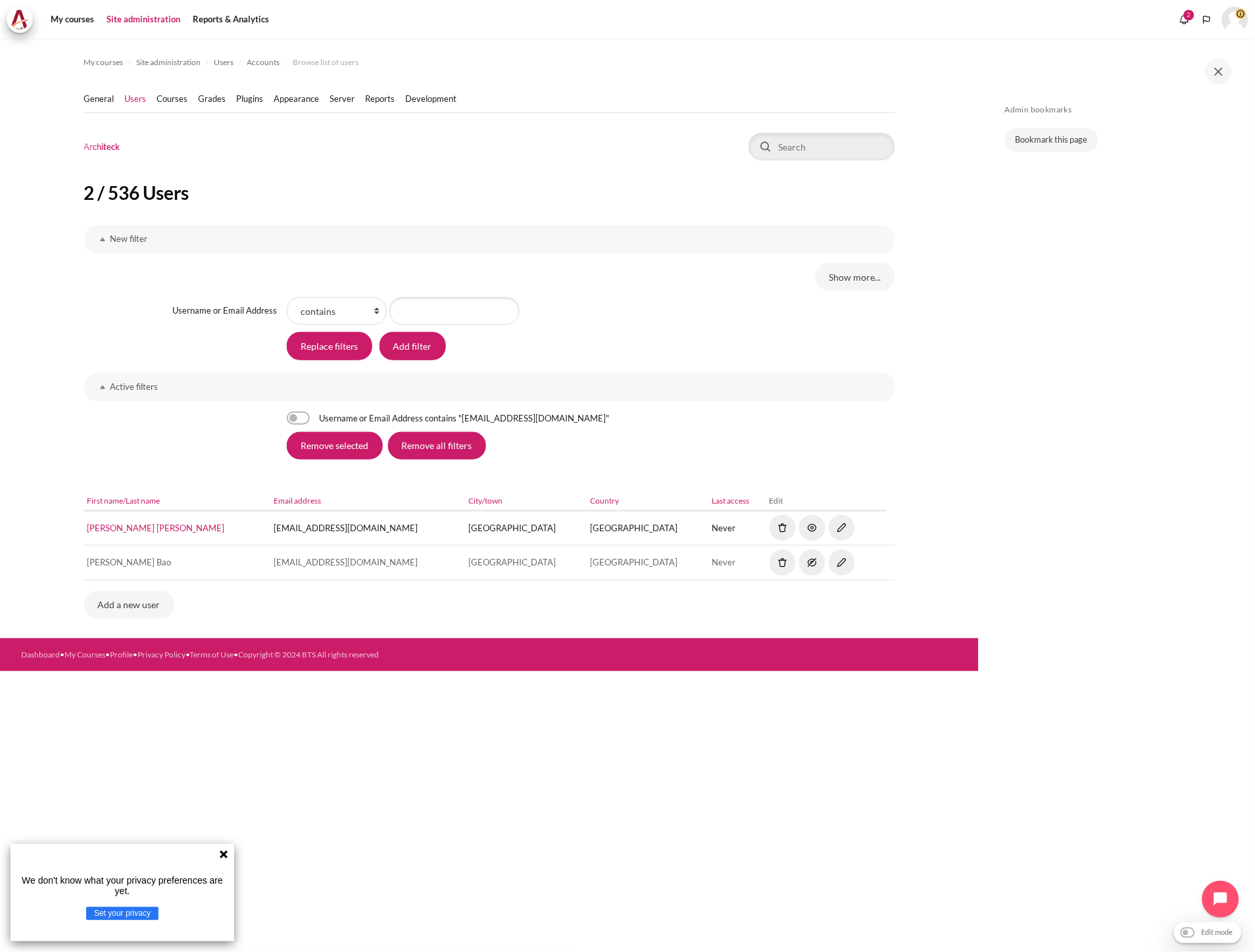
click at [925, 469] on section "My courses Site administration Users Accounts Browse list of users" at bounding box center [489, 338] width 979 height 600
